Goal: Navigation & Orientation: Understand site structure

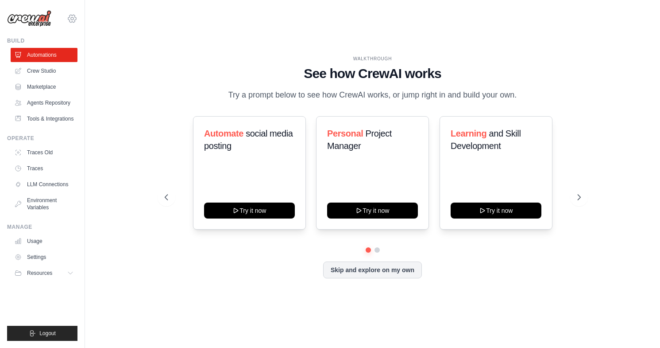
click at [74, 19] on icon at bounding box center [72, 18] width 11 height 11
click at [90, 56] on span "Settings" at bounding box center [111, 54] width 70 height 9
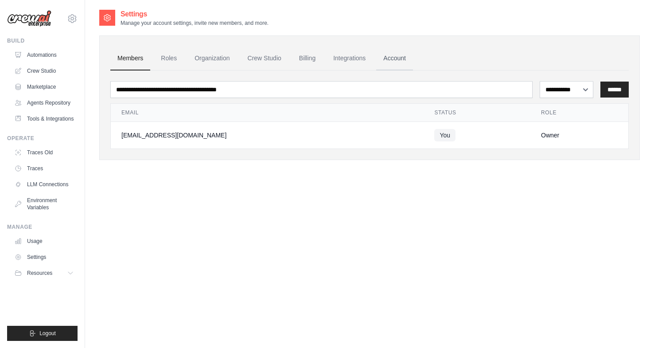
click at [396, 57] on link "Account" at bounding box center [394, 59] width 37 height 24
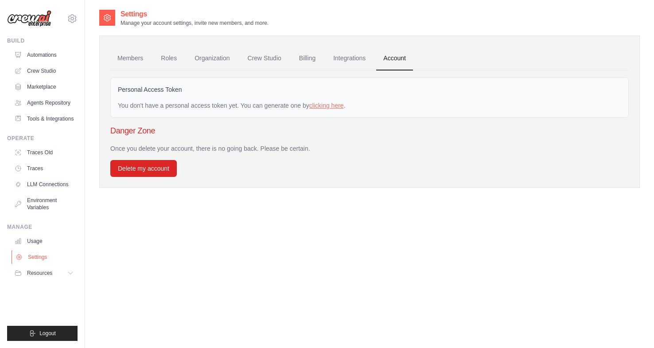
click at [25, 252] on link "Settings" at bounding box center [45, 257] width 67 height 14
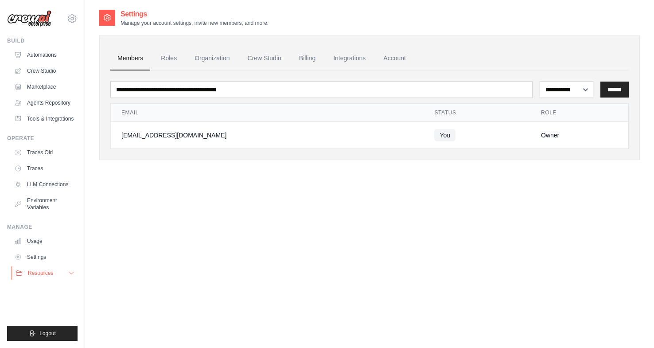
click at [70, 272] on icon at bounding box center [71, 273] width 4 height 2
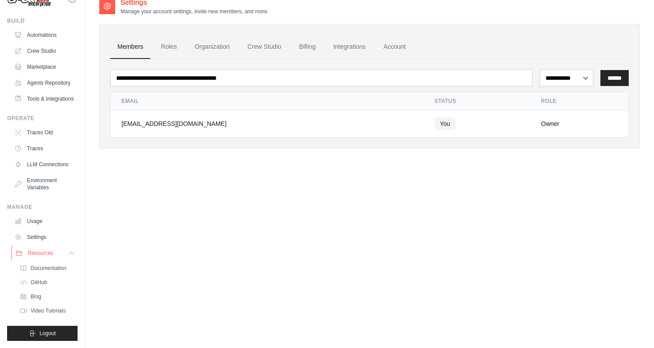
scroll to position [18, 0]
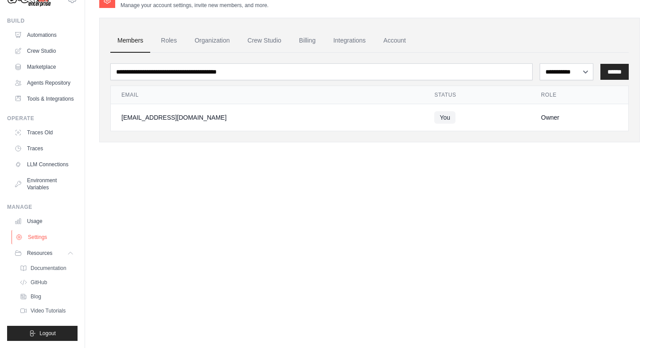
click at [37, 234] on link "Settings" at bounding box center [45, 237] width 67 height 14
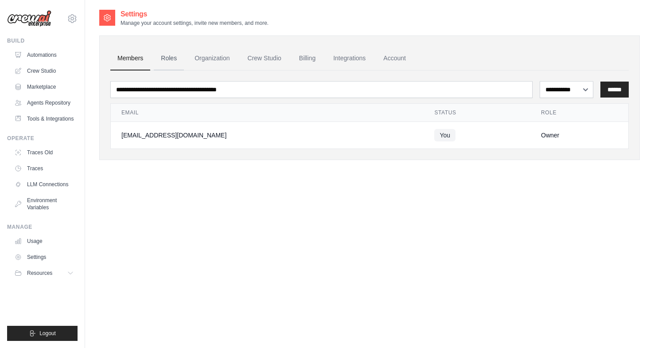
click at [175, 57] on link "Roles" at bounding box center [169, 59] width 30 height 24
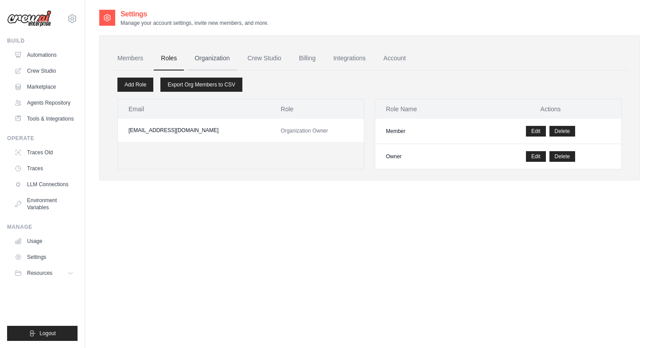
click at [214, 57] on link "Organization" at bounding box center [211, 59] width 49 height 24
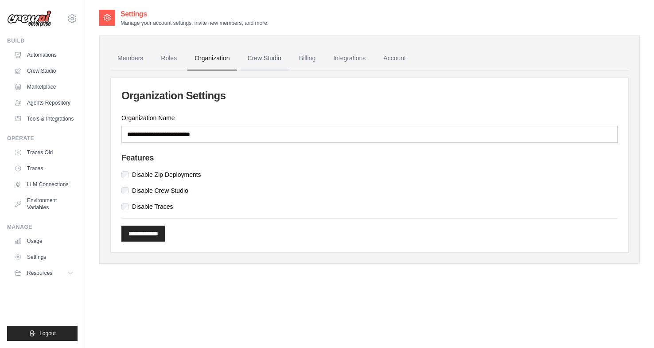
click at [269, 59] on link "Crew Studio" at bounding box center [265, 59] width 48 height 24
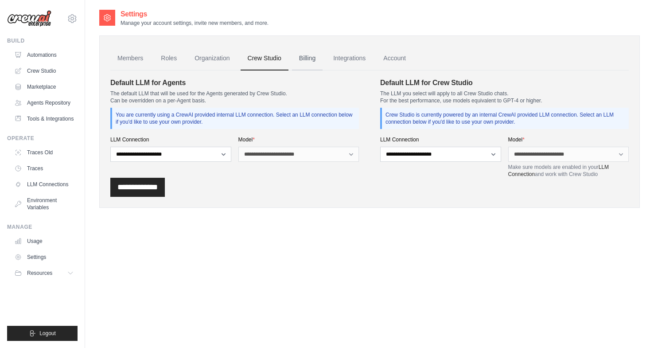
click at [307, 58] on link "Billing" at bounding box center [307, 59] width 31 height 24
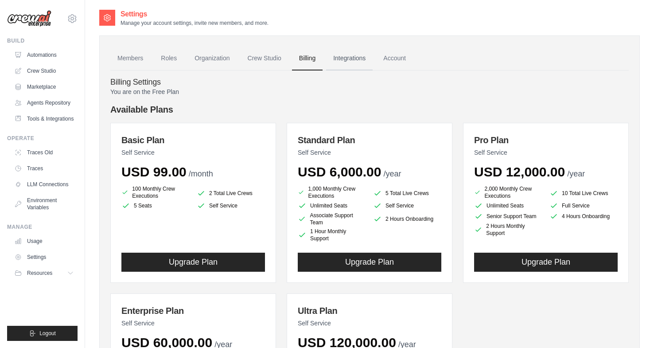
click at [343, 55] on link "Integrations" at bounding box center [349, 59] width 47 height 24
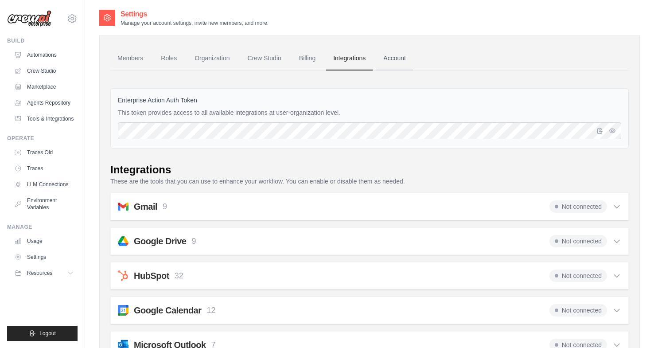
click at [389, 53] on link "Account" at bounding box center [394, 59] width 37 height 24
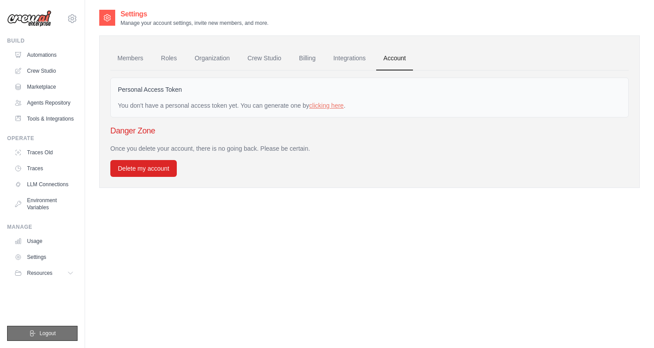
click at [38, 336] on button "Logout" at bounding box center [42, 333] width 70 height 15
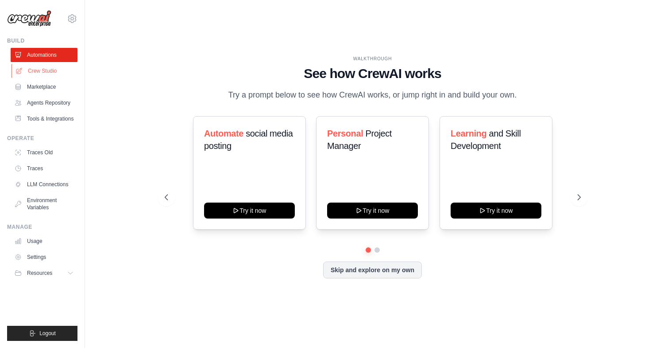
click at [39, 70] on link "Crew Studio" at bounding box center [45, 71] width 67 height 14
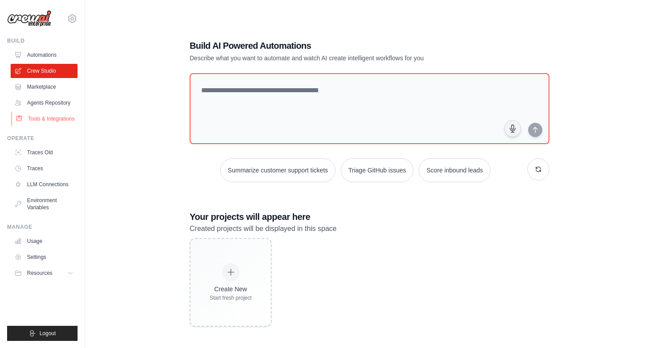
click at [46, 114] on link "Tools & Integrations" at bounding box center [45, 119] width 67 height 14
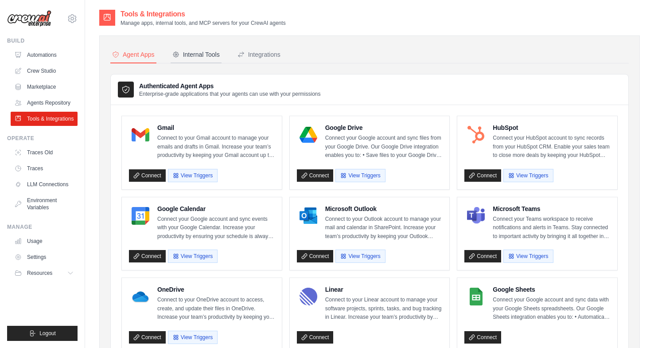
click at [202, 50] on div "Internal Tools" at bounding box center [195, 54] width 47 height 9
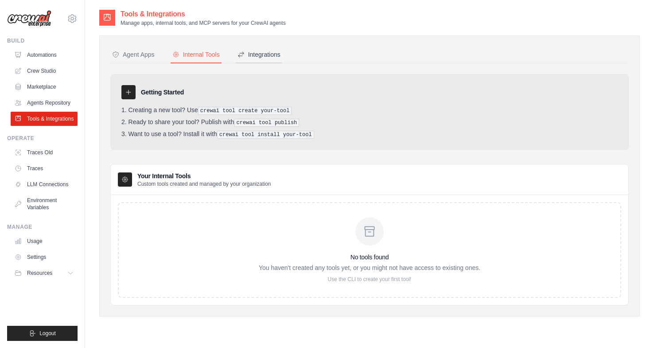
click at [268, 54] on div "Integrations" at bounding box center [258, 54] width 43 height 9
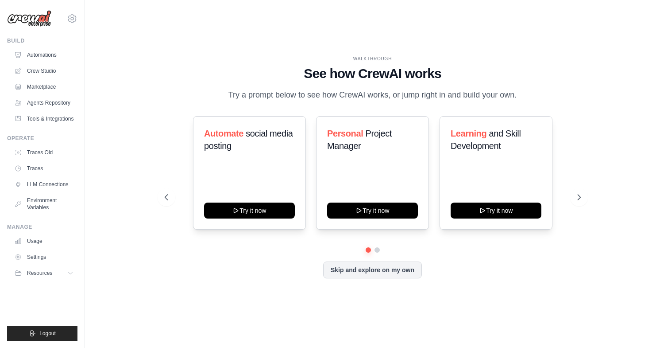
click at [32, 19] on img at bounding box center [29, 18] width 44 height 17
click at [388, 267] on button "Skip and explore on my own" at bounding box center [372, 268] width 99 height 17
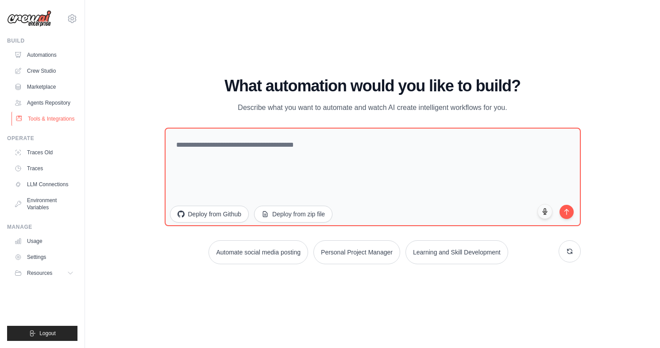
click at [53, 118] on link "Tools & Integrations" at bounding box center [45, 119] width 67 height 14
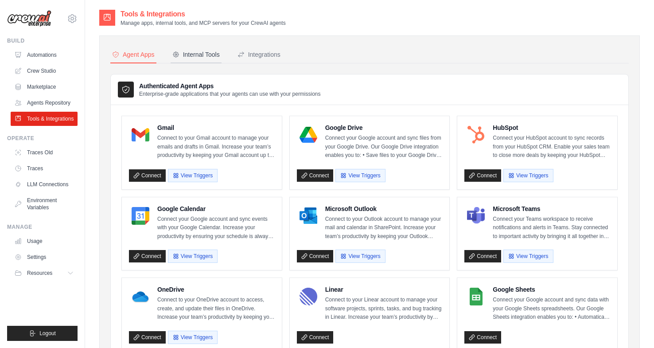
click at [201, 54] on div "Internal Tools" at bounding box center [195, 54] width 47 height 9
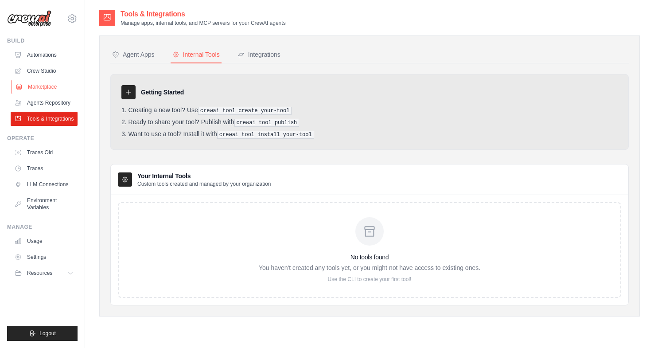
click at [37, 87] on link "Marketplace" at bounding box center [45, 87] width 67 height 14
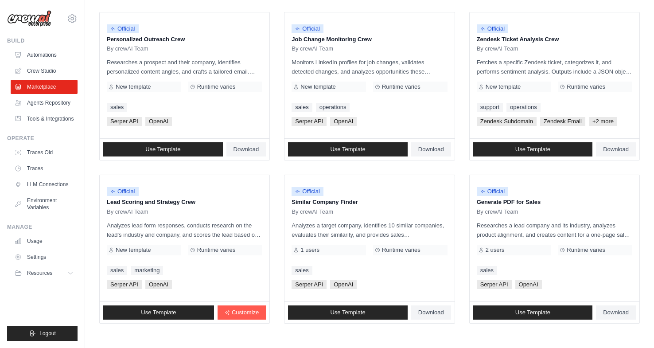
scroll to position [473, 0]
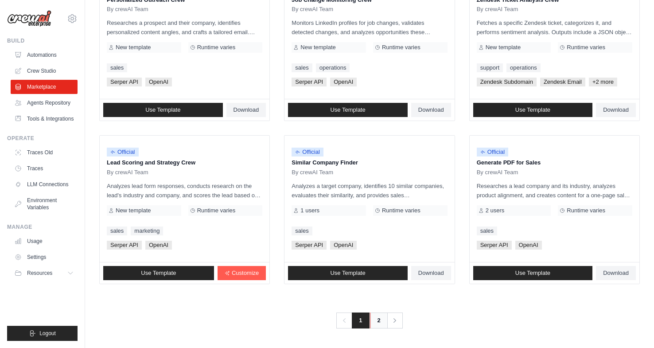
click at [377, 318] on link "2" at bounding box center [379, 320] width 18 height 16
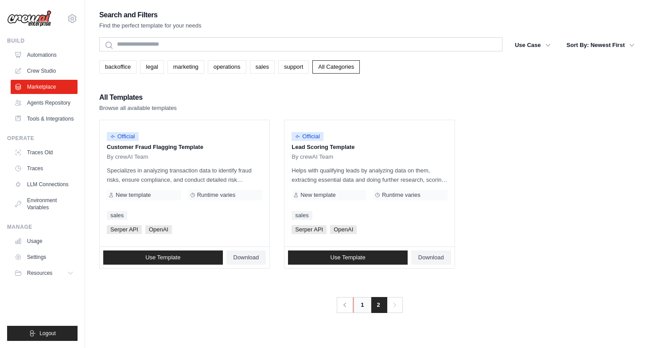
click at [357, 302] on link "1" at bounding box center [362, 305] width 18 height 16
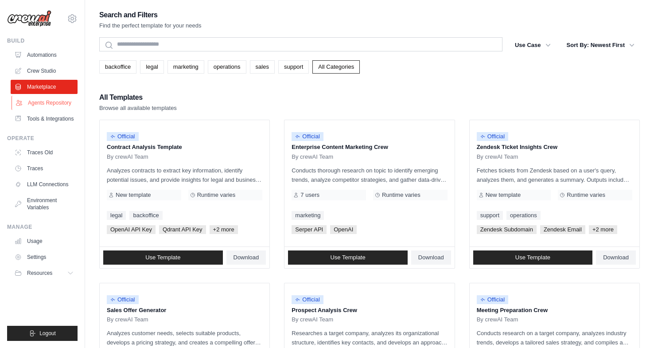
click at [47, 101] on link "Agents Repository" at bounding box center [45, 103] width 67 height 14
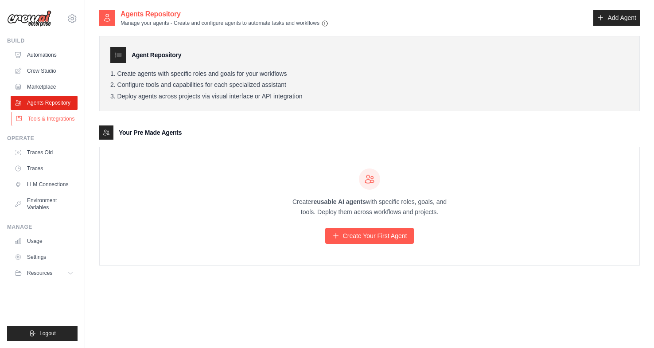
click at [46, 117] on link "Tools & Integrations" at bounding box center [45, 119] width 67 height 14
